Goal: Task Accomplishment & Management: Complete application form

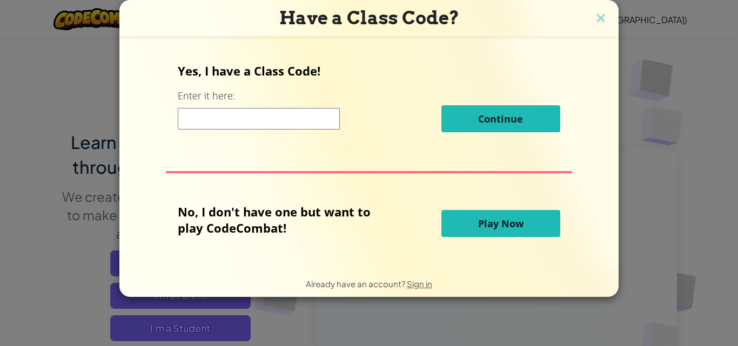
click at [322, 114] on input at bounding box center [259, 119] width 162 height 22
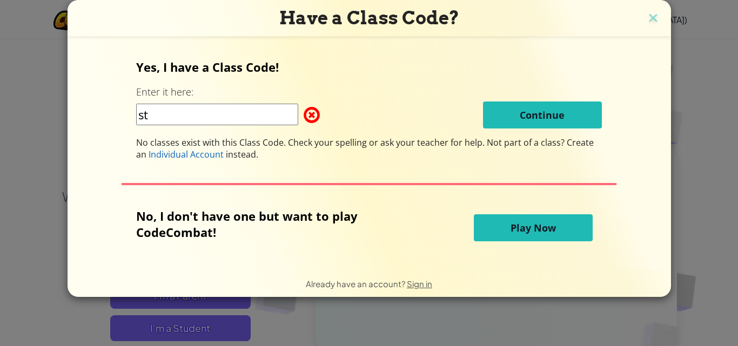
type input "s"
type input "StopUnderthink"
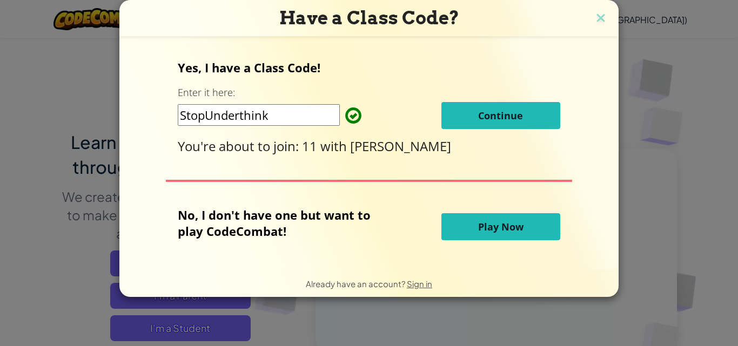
click at [500, 112] on span "Continue" at bounding box center [500, 115] width 45 height 13
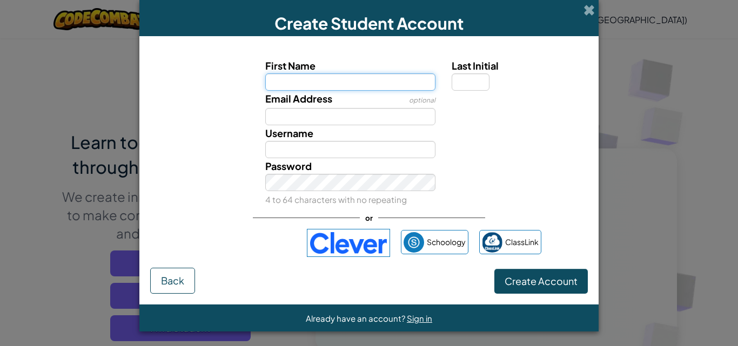
click at [381, 79] on input "First Name" at bounding box center [350, 81] width 171 height 17
type input "Paul"
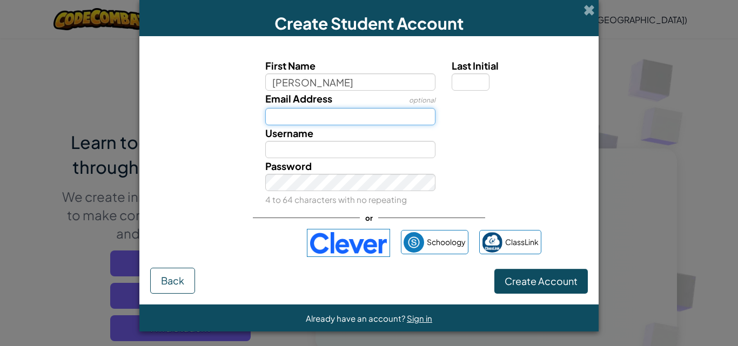
type input "Paul"
click at [344, 116] on input "Email Address" at bounding box center [350, 116] width 171 height 17
type input "i"
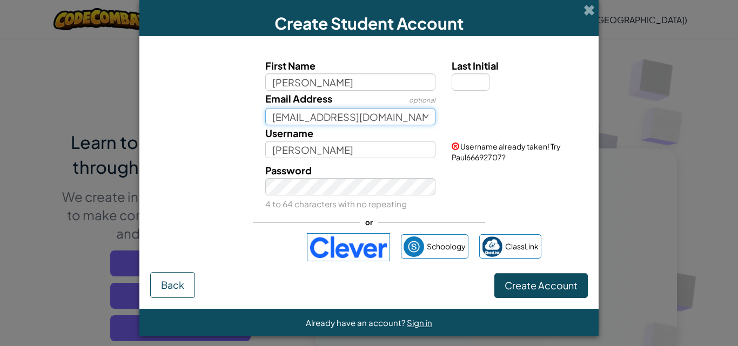
type input "gideonnelman@gmail.com"
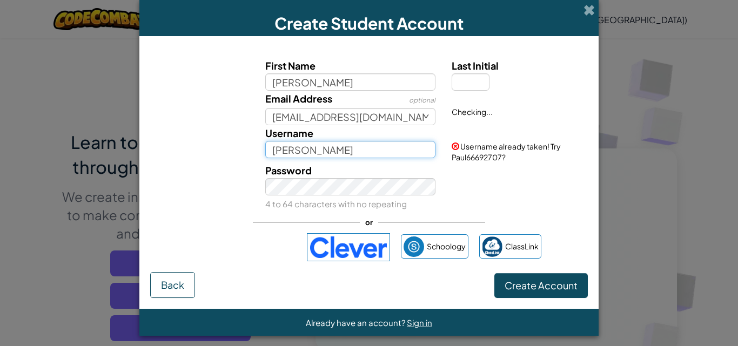
click at [320, 150] on input "Paul" at bounding box center [350, 149] width 171 height 17
click at [299, 145] on input "Paul" at bounding box center [350, 149] width 171 height 17
type input "P"
type input "Phowl"
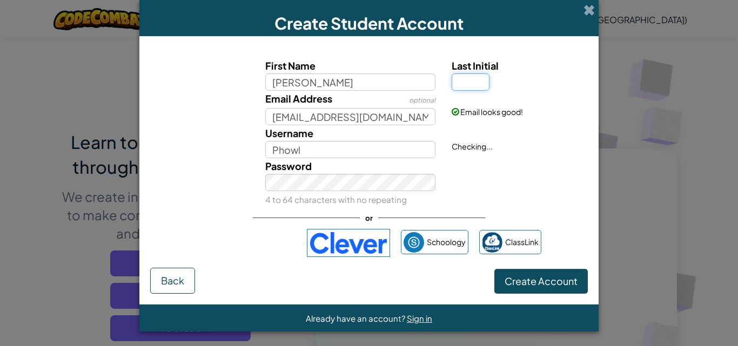
click at [465, 86] on input "Last Initial" at bounding box center [471, 81] width 38 height 17
type input "N"
type input "L"
type input "n"
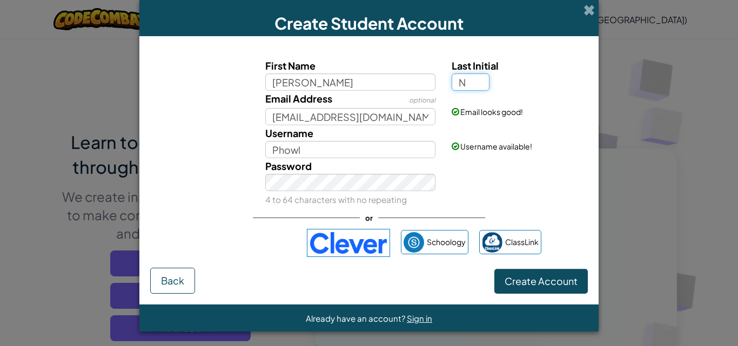
type input "N"
click at [512, 282] on span "Create Account" at bounding box center [541, 281] width 73 height 12
click at [521, 280] on button "Create Account" at bounding box center [540, 281] width 93 height 25
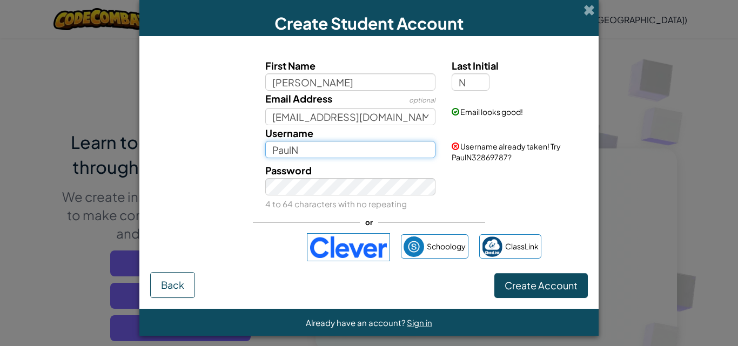
click at [328, 149] on input "PaulN" at bounding box center [350, 149] width 171 height 17
type input "Phowl"
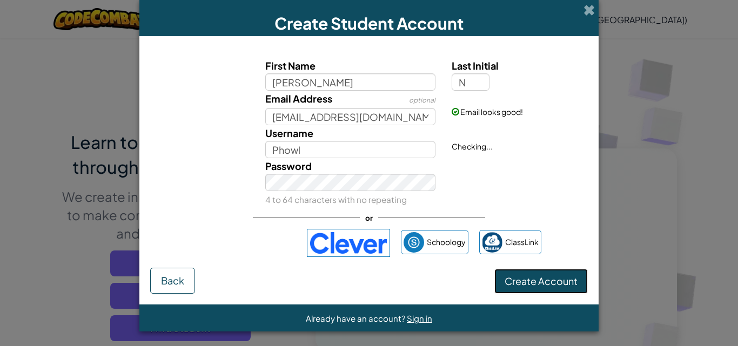
click at [515, 292] on button "Create Account" at bounding box center [540, 281] width 93 height 25
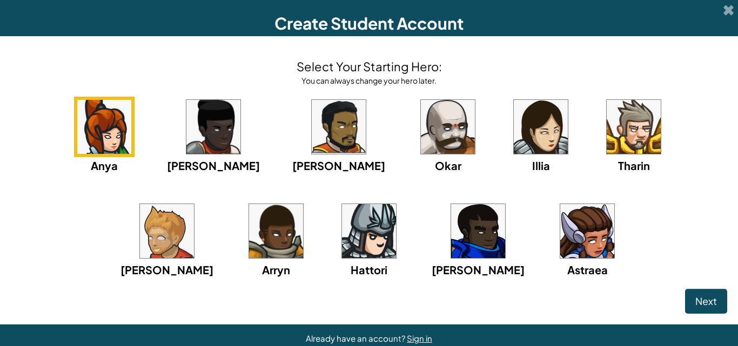
click at [451, 240] on img at bounding box center [478, 231] width 54 height 54
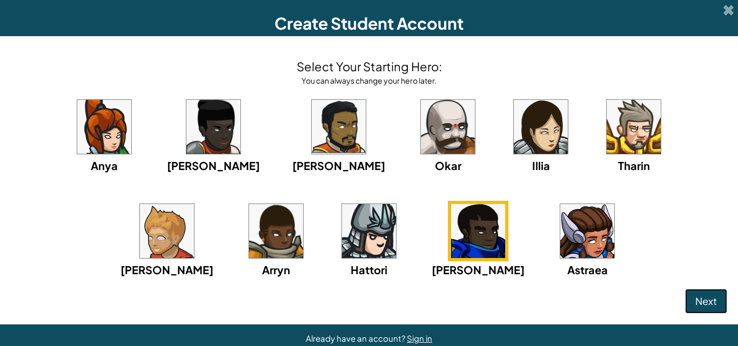
click at [695, 295] on span "Next" at bounding box center [706, 301] width 22 height 12
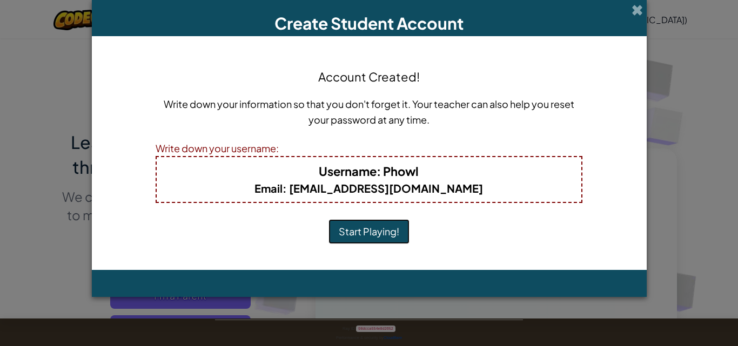
click at [373, 227] on button "Start Playing!" at bounding box center [369, 231] width 81 height 25
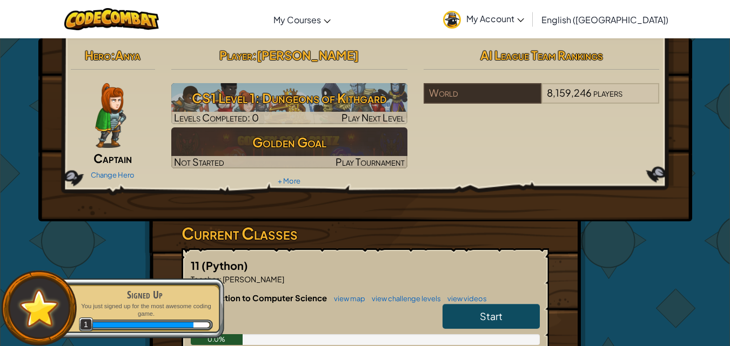
click at [524, 21] on span "My Account" at bounding box center [495, 18] width 58 height 11
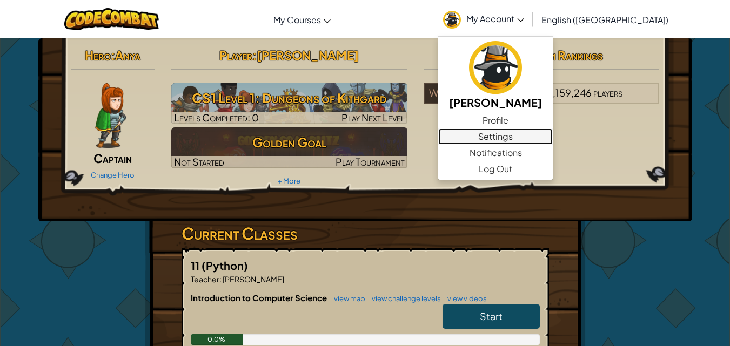
click at [551, 131] on link "Settings" at bounding box center [495, 137] width 115 height 16
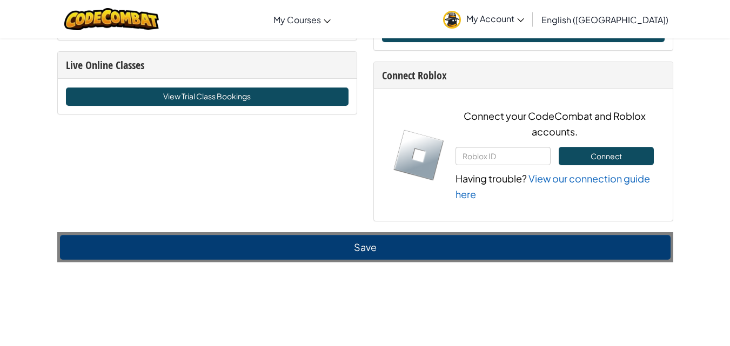
scroll to position [700, 0]
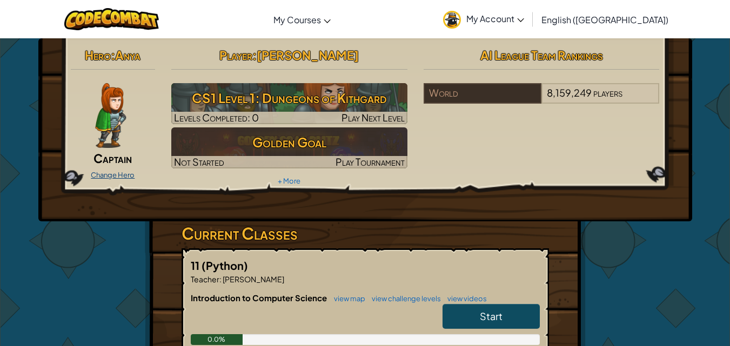
click at [105, 175] on link "Change Hero" at bounding box center [113, 175] width 44 height 9
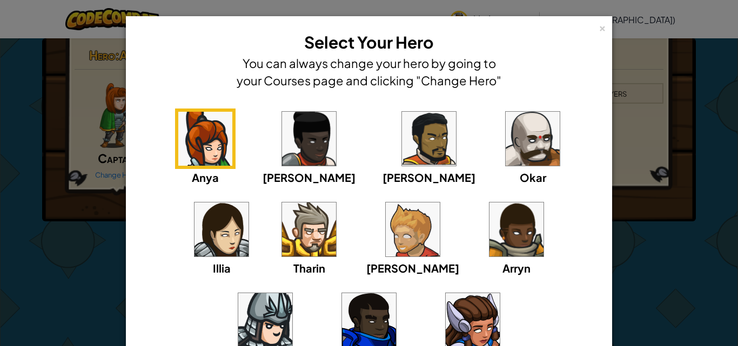
click at [396, 293] on img at bounding box center [369, 320] width 54 height 54
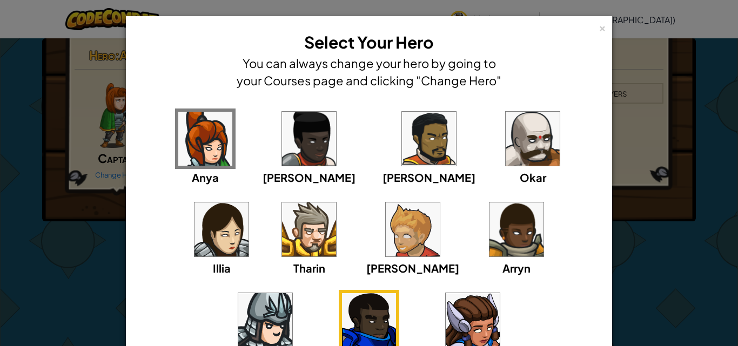
click at [396, 293] on img at bounding box center [369, 320] width 54 height 54
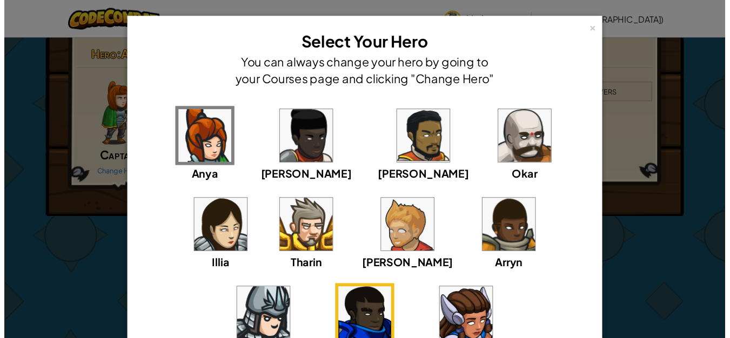
scroll to position [119, 0]
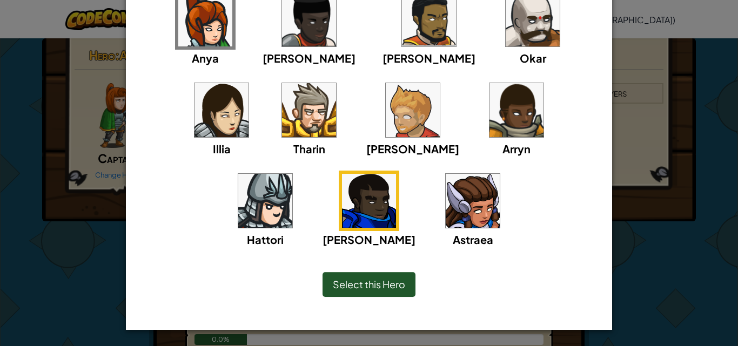
click at [354, 283] on span "Select this Hero" at bounding box center [369, 284] width 72 height 12
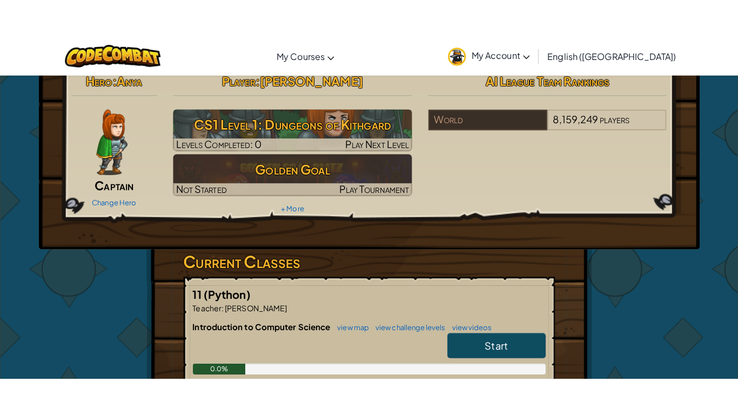
scroll to position [0, 0]
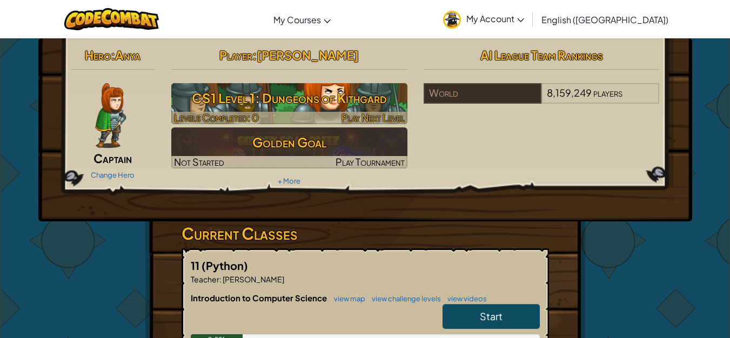
click at [292, 99] on h3 "CS1 Level 1: Dungeons of Kithgard" at bounding box center [289, 98] width 236 height 24
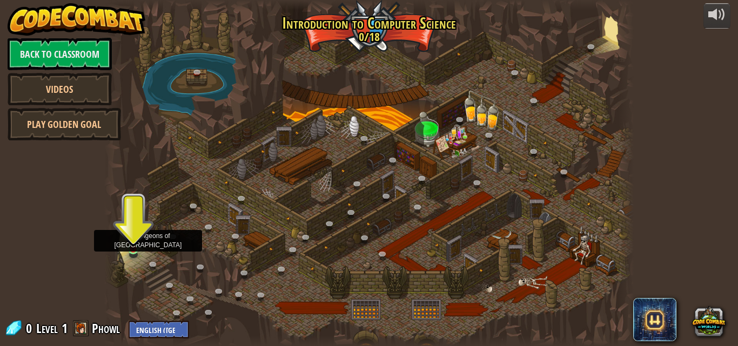
click at [130, 248] on img at bounding box center [133, 236] width 12 height 29
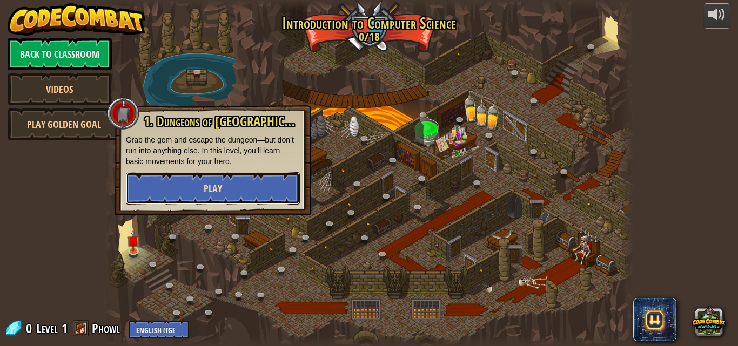
click at [201, 188] on button "Play" at bounding box center [213, 188] width 174 height 32
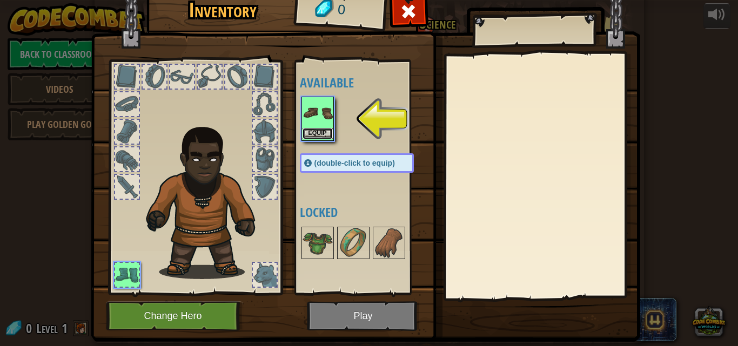
click at [310, 138] on button "Equip" at bounding box center [318, 133] width 30 height 11
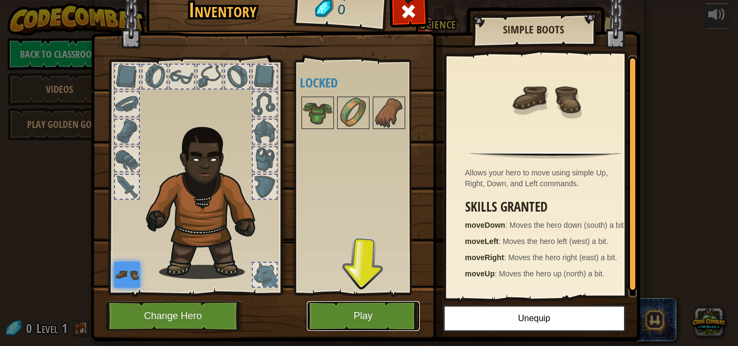
click at [329, 326] on button "Play" at bounding box center [363, 316] width 113 height 30
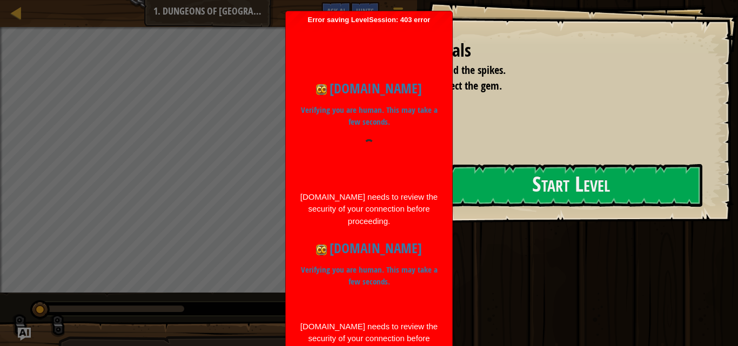
click at [370, 49] on div "codecombat.com Verifying you are human. This may take a few seconds. codecombat…" at bounding box center [369, 217] width 156 height 387
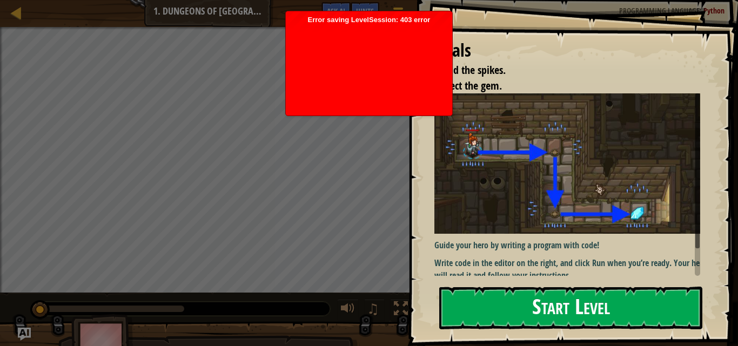
click at [548, 298] on button "Start Level" at bounding box center [570, 308] width 263 height 43
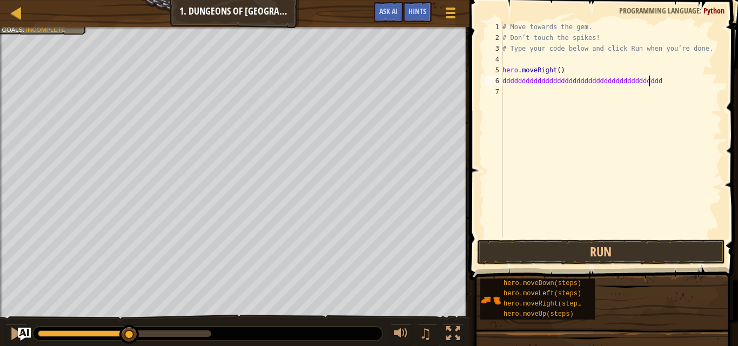
scroll to position [5, 12]
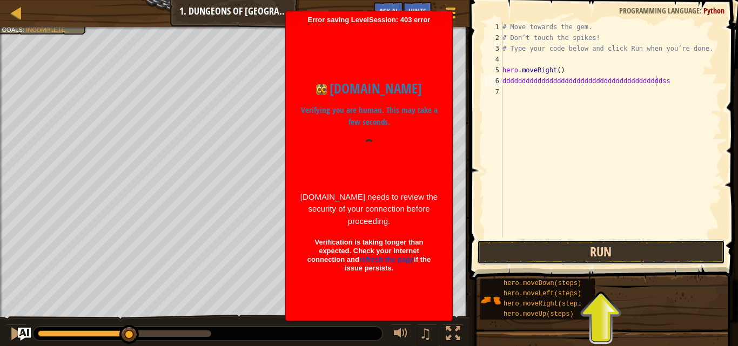
click at [631, 253] on button "Run" at bounding box center [601, 252] width 248 height 25
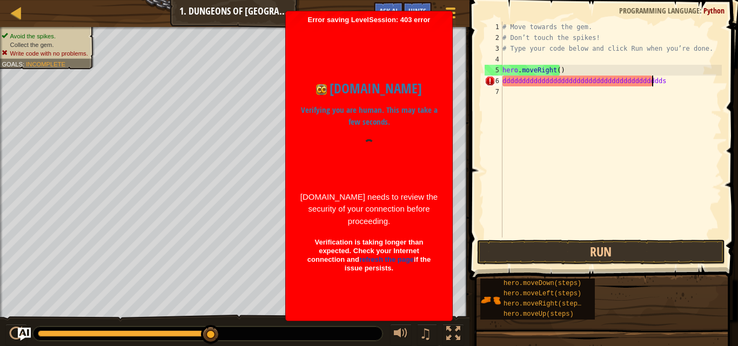
type textarea "ddddddddddddddddddddddddddddddddddddddddd"
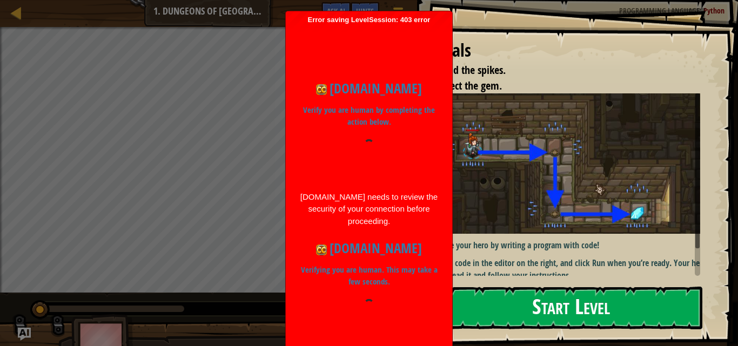
click at [518, 296] on button "Start Level" at bounding box center [570, 308] width 263 height 43
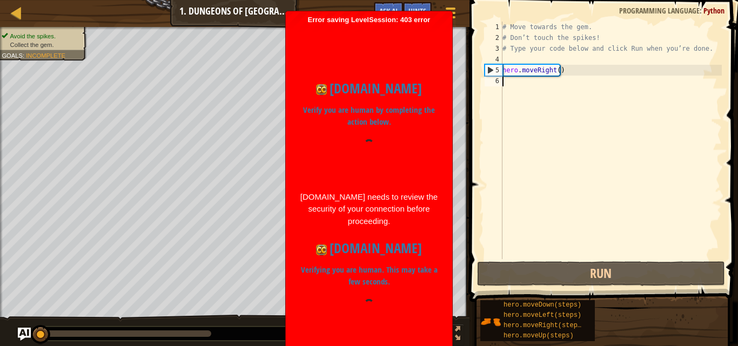
click at [502, 183] on div "# Move towards the gem. # Don’t touch the spikes! # Type your code below and cl…" at bounding box center [637, 151] width 274 height 259
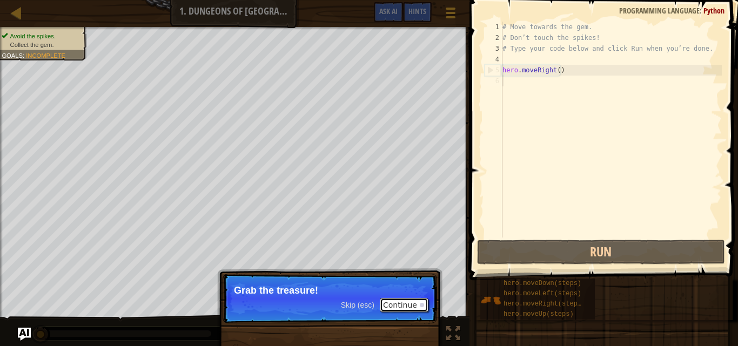
click at [404, 304] on button "Continue" at bounding box center [404, 305] width 49 height 14
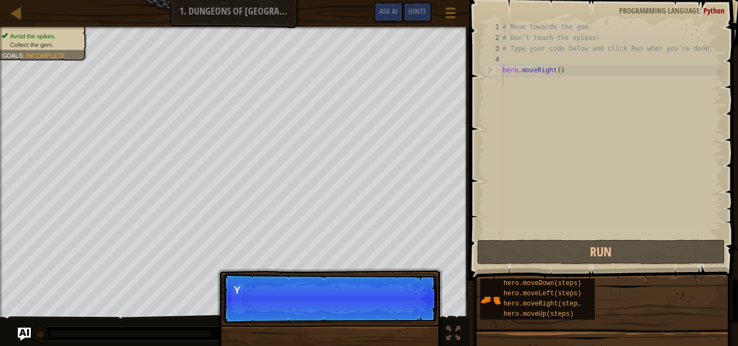
scroll to position [5, 0]
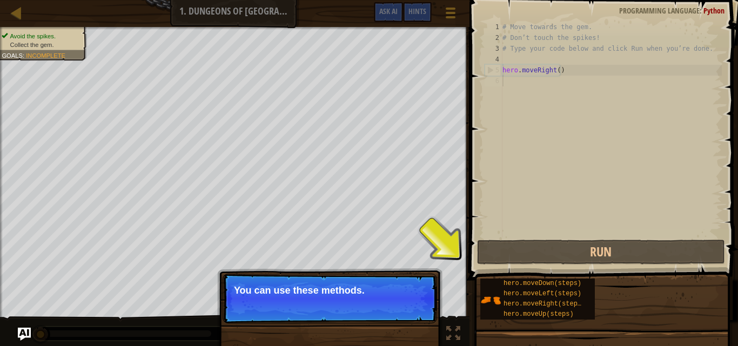
click at [379, 274] on p "Skip (esc) Continue You can use these methods." at bounding box center [330, 299] width 214 height 50
click at [413, 305] on button "Continue" at bounding box center [404, 305] width 49 height 14
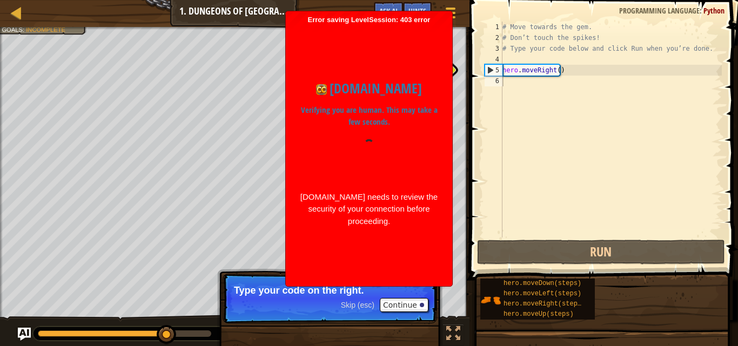
click at [414, 147] on div at bounding box center [368, 159] width 139 height 41
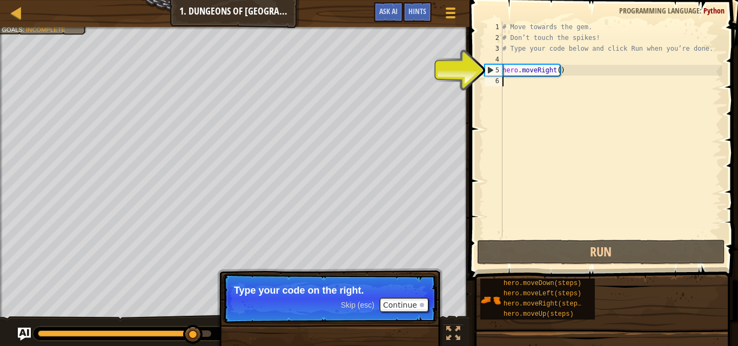
click at [549, 133] on div "# Move towards the gem. # Don’t touch the spikes! # Type your code below and cl…" at bounding box center [611, 141] width 222 height 238
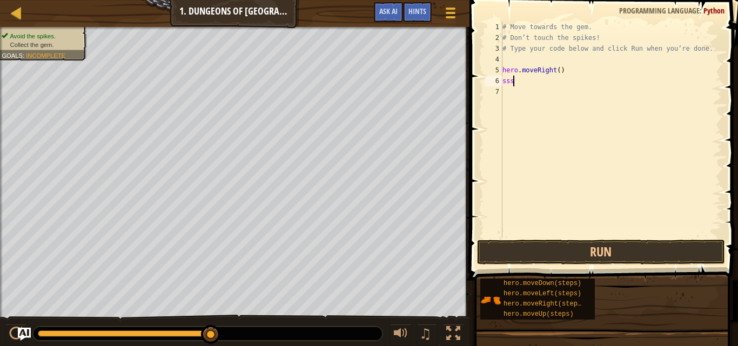
scroll to position [5, 1]
click at [545, 254] on button "Run" at bounding box center [601, 252] width 248 height 25
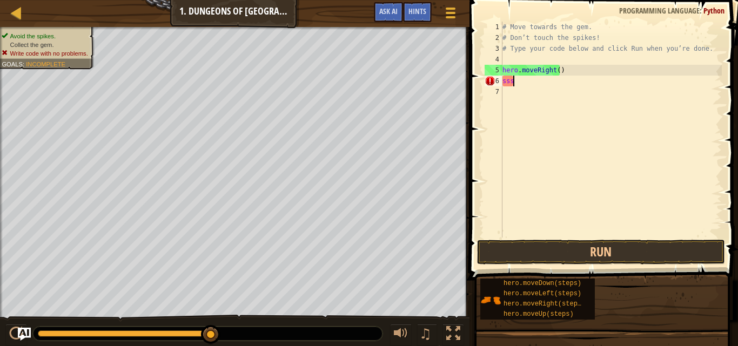
scroll to position [5, 0]
type textarea "s"
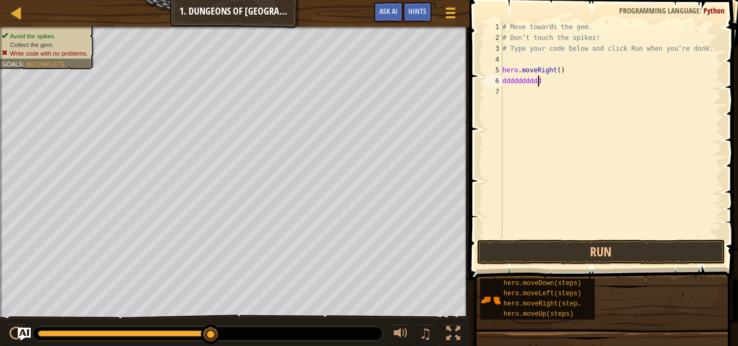
scroll to position [5, 2]
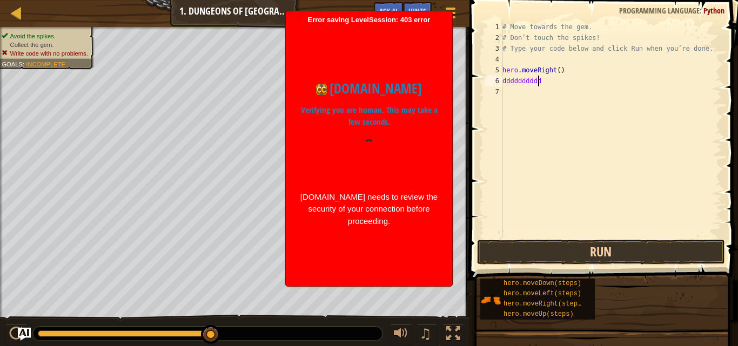
type textarea "dddddddddd"
click at [560, 250] on button "Run" at bounding box center [601, 252] width 248 height 25
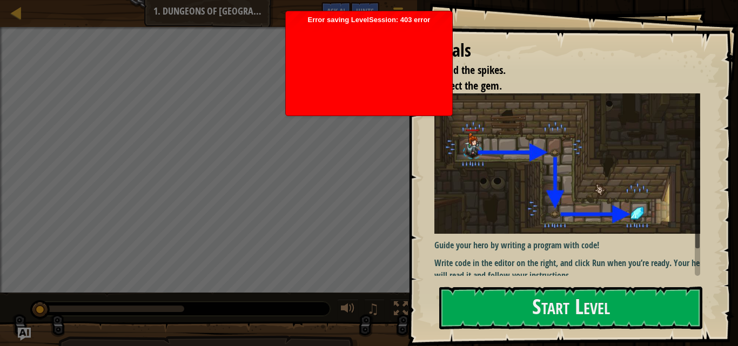
click at [374, 75] on div at bounding box center [369, 67] width 156 height 86
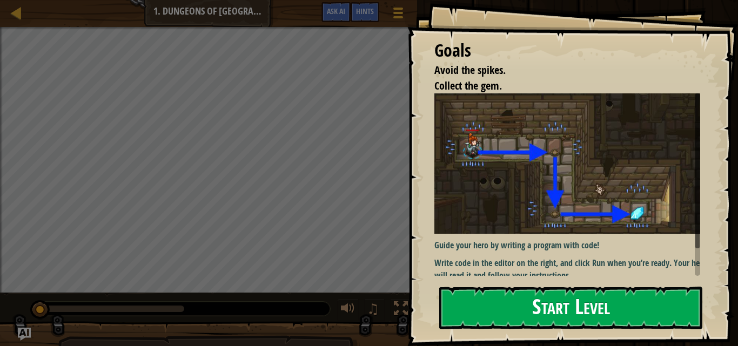
click at [521, 298] on button "Start Level" at bounding box center [570, 308] width 263 height 43
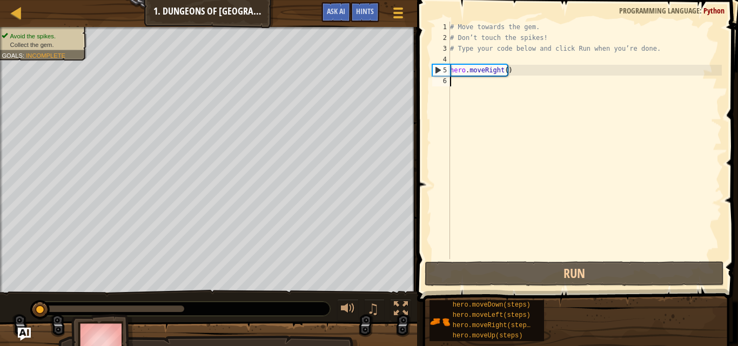
scroll to position [5, 0]
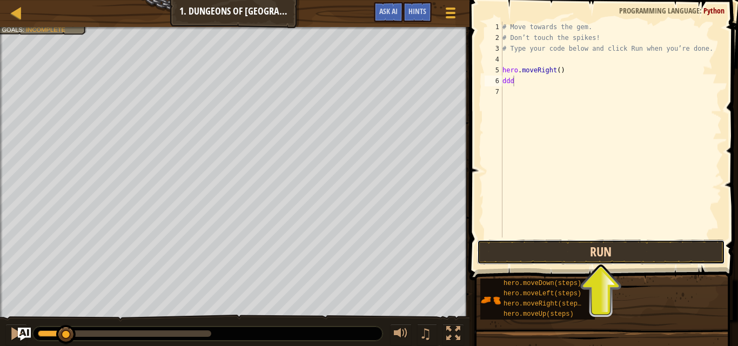
click at [544, 257] on button "Run" at bounding box center [601, 252] width 248 height 25
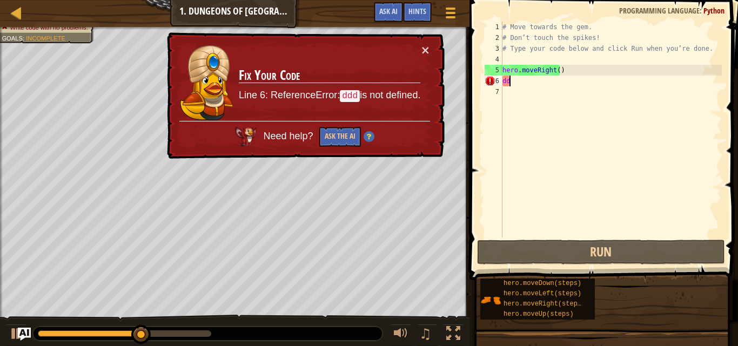
type textarea "d"
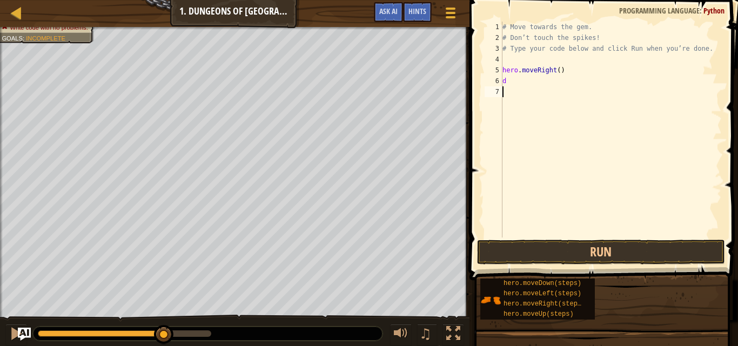
click at [518, 92] on div "# Move towards the gem. # Don’t touch the spikes! # Type your code below and cl…" at bounding box center [611, 141] width 222 height 238
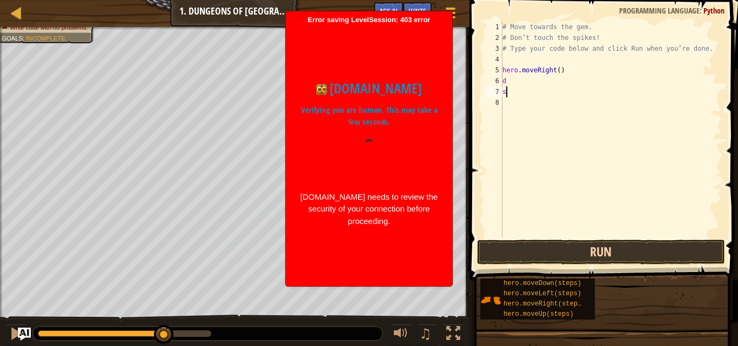
type textarea "s"
click at [531, 245] on button "Run" at bounding box center [601, 252] width 248 height 25
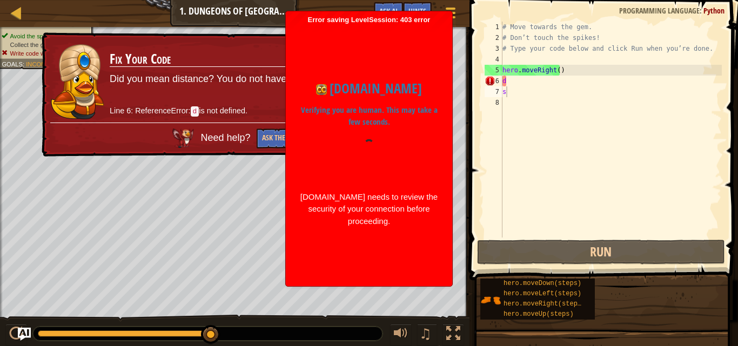
click at [245, 79] on p "Did you mean distance? You do not have an item equipped with that skill." at bounding box center [267, 79] width 314 height 14
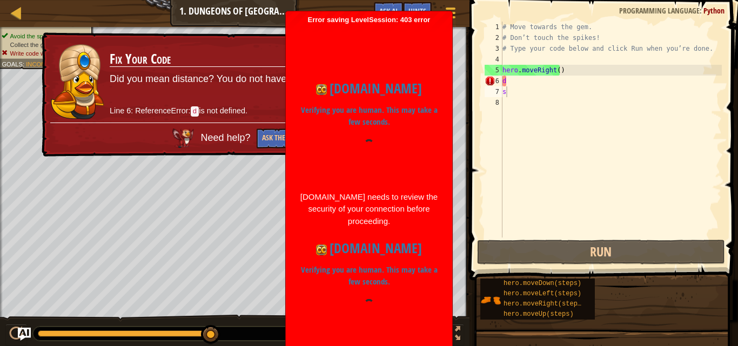
click at [415, 96] on h1 "[DOMAIN_NAME]" at bounding box center [368, 88] width 139 height 21
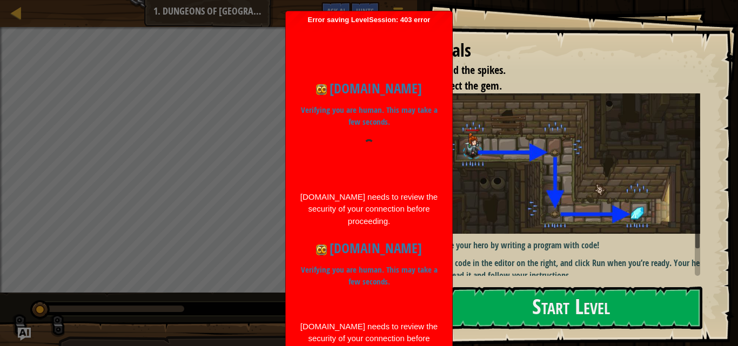
click at [401, 176] on div at bounding box center [368, 159] width 139 height 41
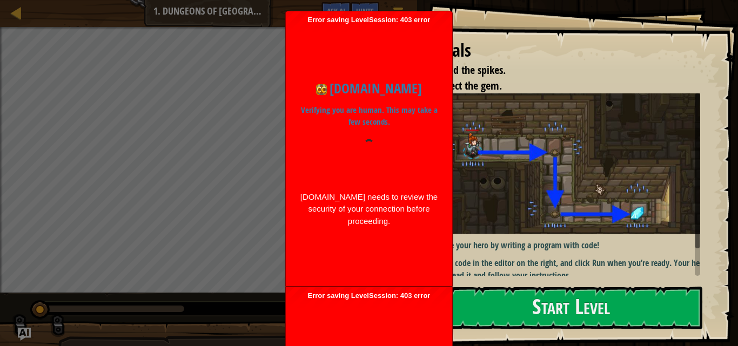
click at [376, 93] on h1 "[DOMAIN_NAME]" at bounding box center [368, 88] width 139 height 21
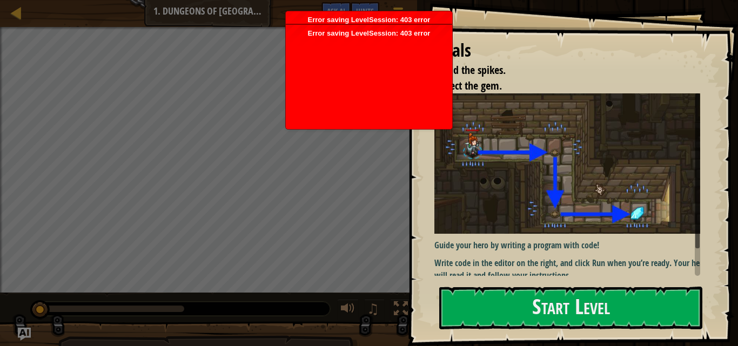
click at [376, 93] on ul "Error saving LevelSession: 403 error Just a moment... codecombat.com Verifying …" at bounding box center [368, 70] width 167 height 119
click at [376, 93] on div at bounding box center [369, 81] width 156 height 86
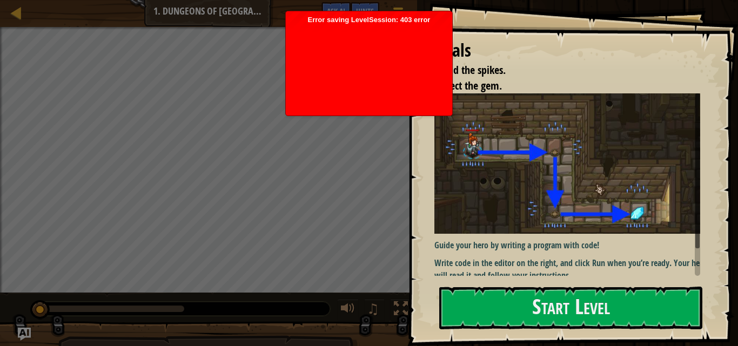
click at [376, 93] on body "Goals Avoid the spikes. Collect the gem. Guide your hero by writing a program w…" at bounding box center [369, 173] width 738 height 346
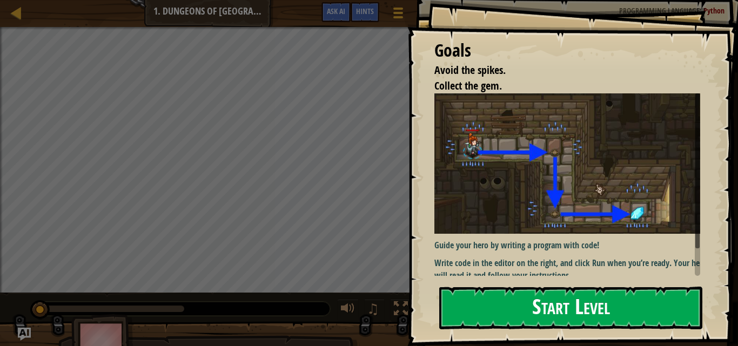
click at [502, 312] on button "Start Level" at bounding box center [570, 308] width 263 height 43
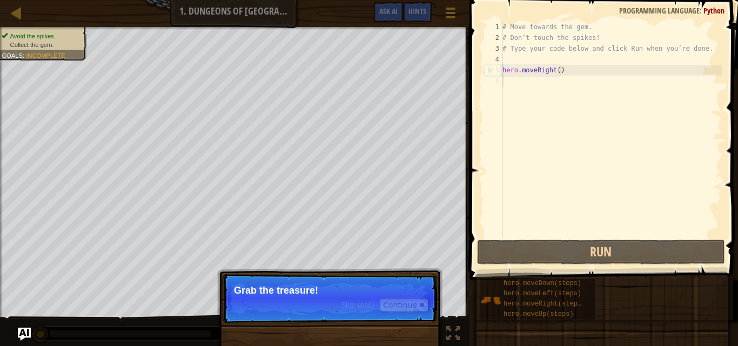
click at [311, 286] on p "Grab the treasure!" at bounding box center [330, 290] width 192 height 11
click at [406, 303] on div "Avoid the spikes. Collect the gem. Goals : Incomplete ♫ Anya 11 x: 7 y: 18 x: 1…" at bounding box center [369, 187] width 738 height 320
click at [406, 303] on button "Continue" at bounding box center [404, 305] width 49 height 14
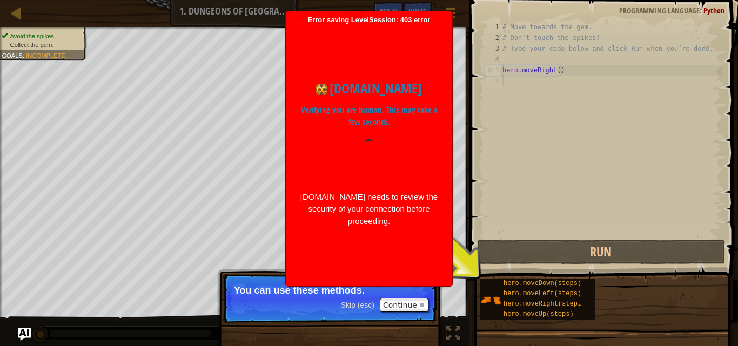
click at [300, 189] on div "codecombat.com Verifying you are human. This may take a few seconds. codecombat…" at bounding box center [369, 153] width 156 height 171
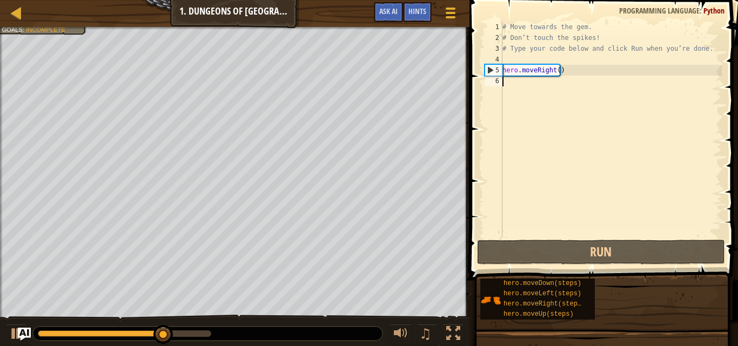
click at [515, 85] on div "# Move towards the gem. # Don’t touch the spikes! # Type your code below and cl…" at bounding box center [611, 141] width 222 height 238
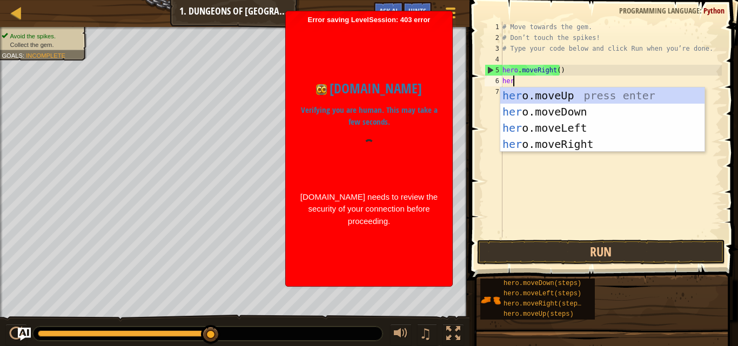
type textarea "hero"
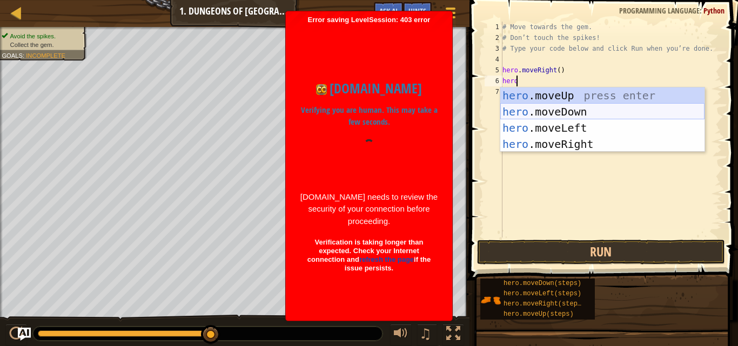
click at [565, 115] on div "hero .moveUp press enter hero .moveDown press enter hero .moveLeft press enter …" at bounding box center [602, 136] width 204 height 97
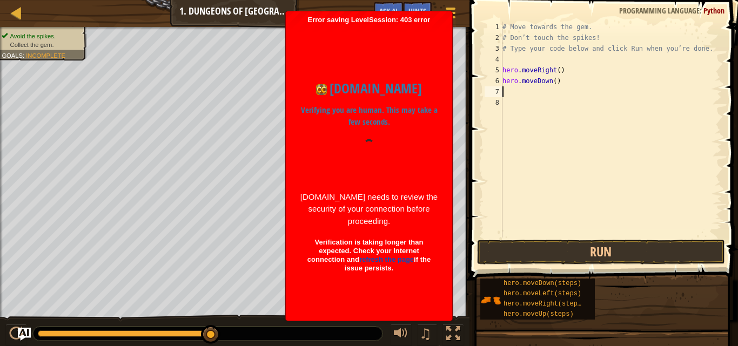
scroll to position [5, 0]
click at [517, 91] on div "# Move towards the gem. # Don’t touch the spikes! # Type your code below and cl…" at bounding box center [611, 141] width 222 height 238
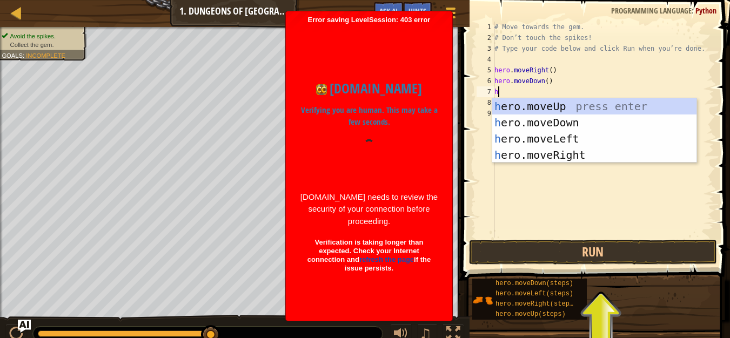
type textarea "her"
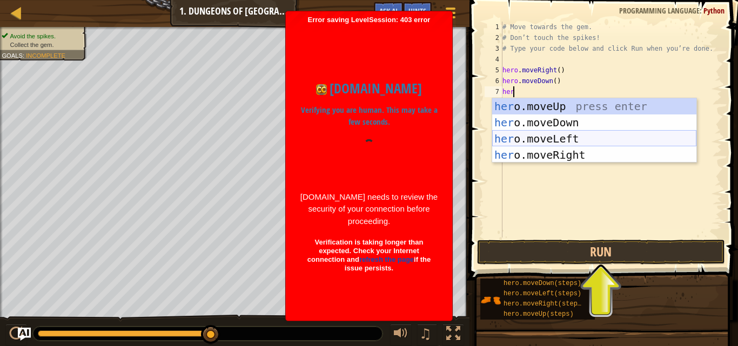
click at [551, 136] on div "her o.moveUp press enter her o.moveDown press enter her o.moveLeft press enter …" at bounding box center [594, 146] width 204 height 97
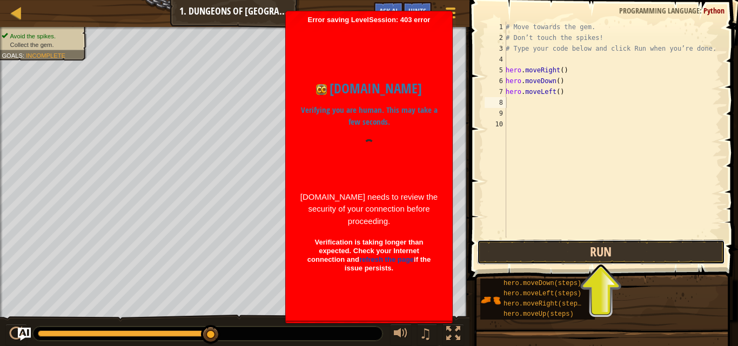
click at [563, 251] on button "Run" at bounding box center [601, 252] width 248 height 25
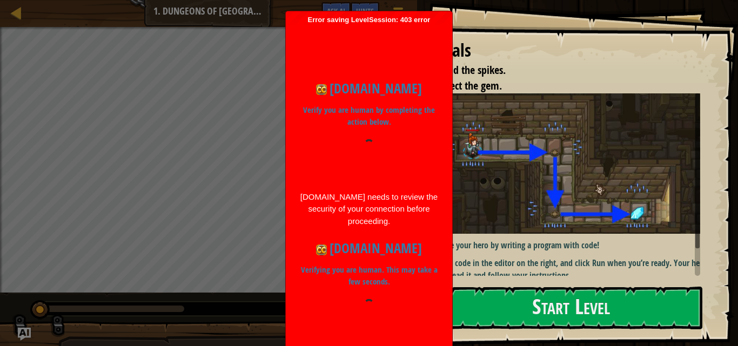
click at [497, 158] on img at bounding box center [571, 163] width 274 height 140
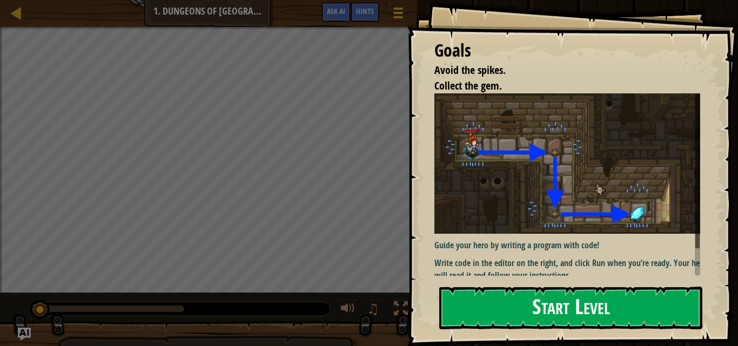
click at [500, 316] on button "Start Level" at bounding box center [570, 308] width 263 height 43
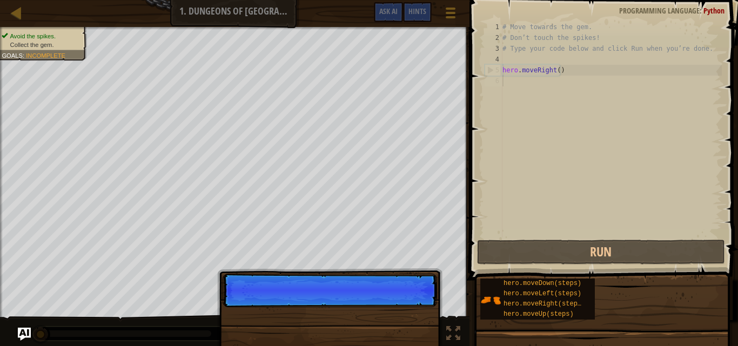
scroll to position [5, 0]
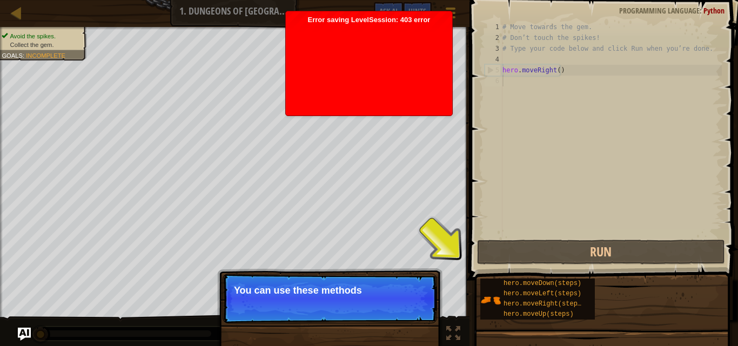
click at [365, 308] on p "Skip (esc) Continue You can use these methods" at bounding box center [330, 299] width 214 height 50
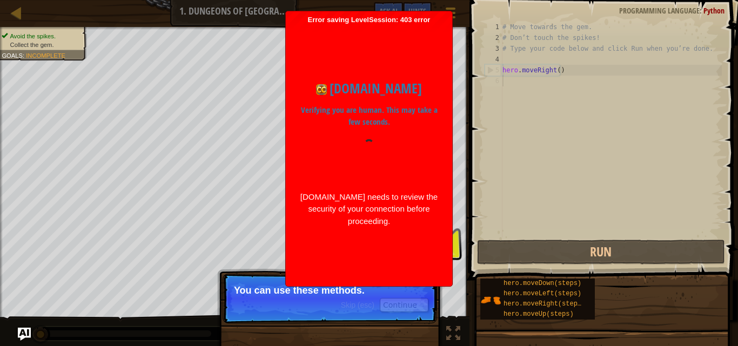
click at [376, 268] on div "codecombat.com Verifying you are human. This may take a few seconds. codecombat…" at bounding box center [369, 152] width 156 height 257
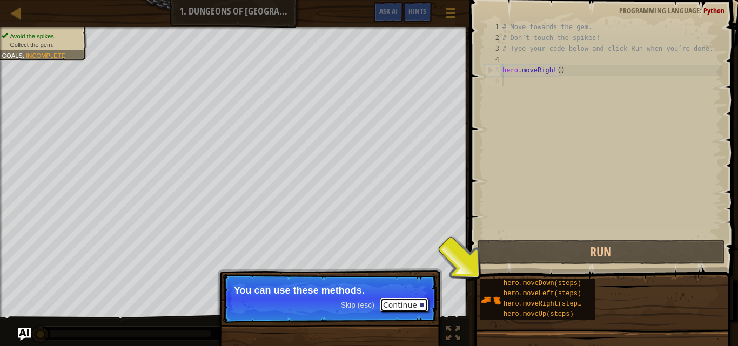
click at [396, 306] on button "Continue" at bounding box center [404, 305] width 49 height 14
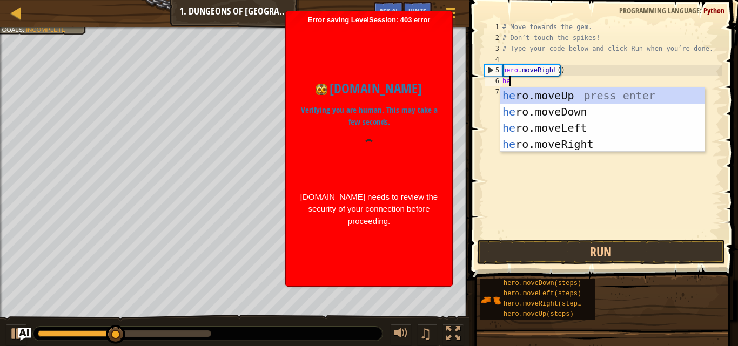
type textarea "hero"
click at [545, 116] on div "hero .moveUp press enter hero .moveDown press enter hero .moveLeft press enter …" at bounding box center [602, 136] width 204 height 97
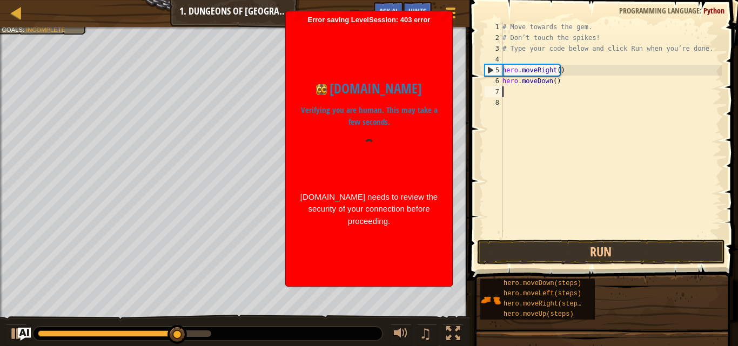
scroll to position [5, 0]
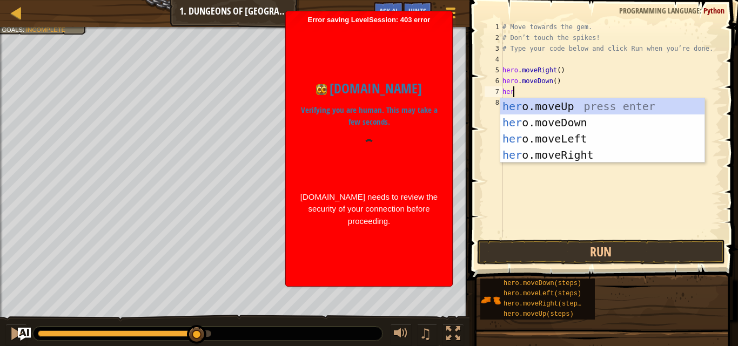
type textarea "hero"
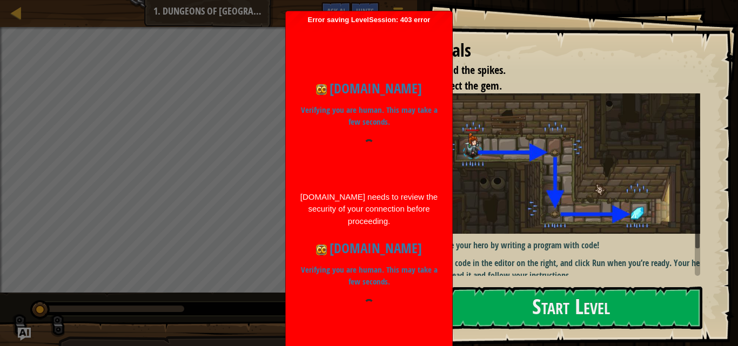
click at [400, 234] on div "codecombat.com Verifying you are human. This may take a few seconds. codecombat…" at bounding box center [369, 233] width 156 height 331
click at [372, 170] on div "[DOMAIN_NAME] Verifying you are human. This may take a few seconds. [DOMAIN_NAM…" at bounding box center [369, 218] width 156 height 300
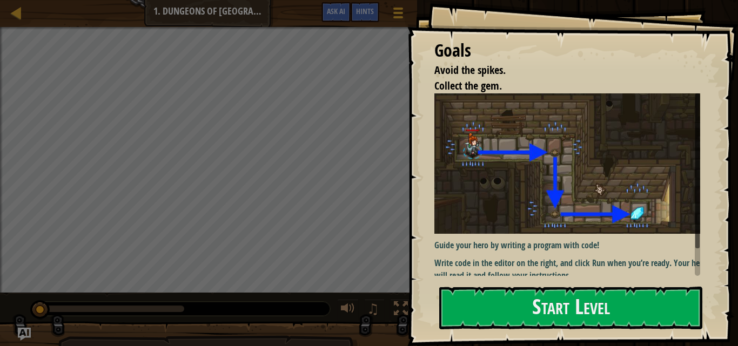
click at [524, 80] on li "Collect the gem." at bounding box center [559, 86] width 277 height 16
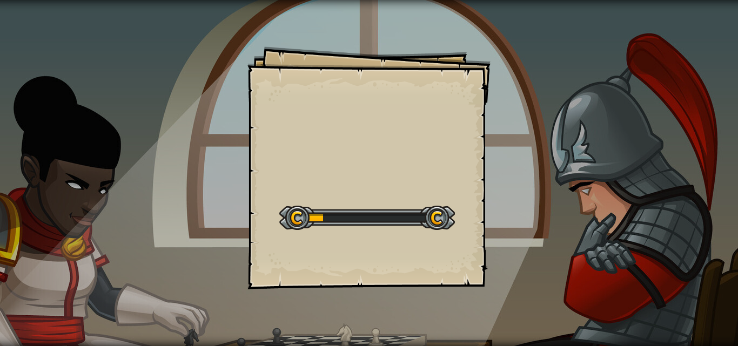
click at [688, 128] on div "Goals Start Level Error loading from server. Try refreshing the page. You'll ne…" at bounding box center [369, 173] width 738 height 346
